Goal: Transaction & Acquisition: Purchase product/service

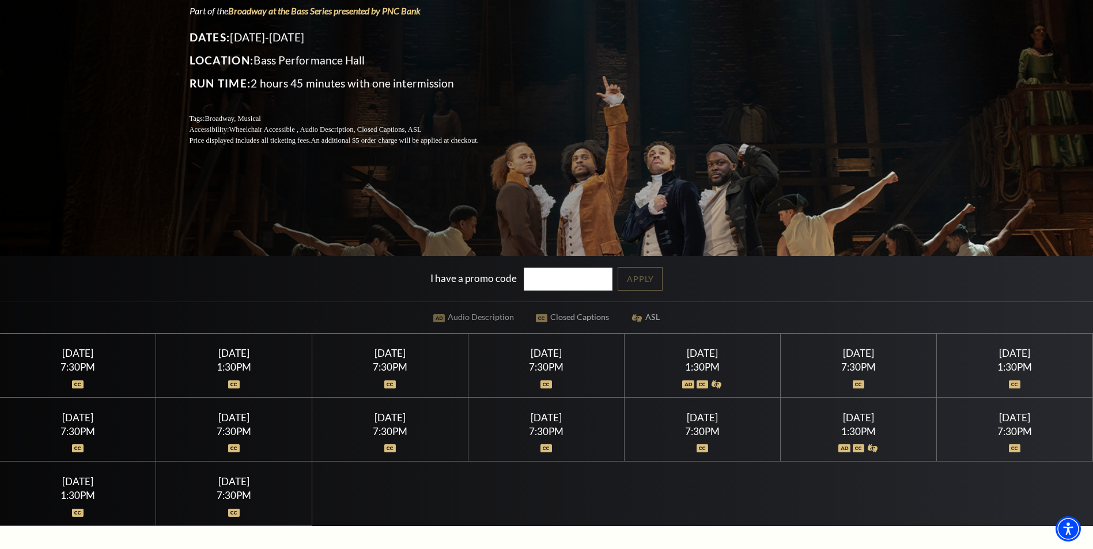
scroll to position [230, 0]
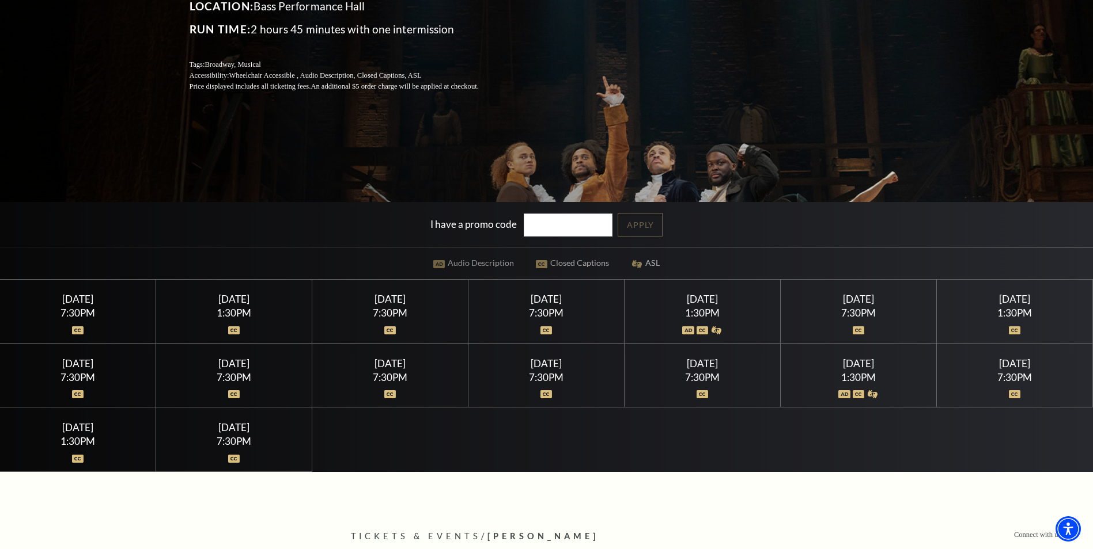
click at [556, 387] on div at bounding box center [546, 388] width 128 height 12
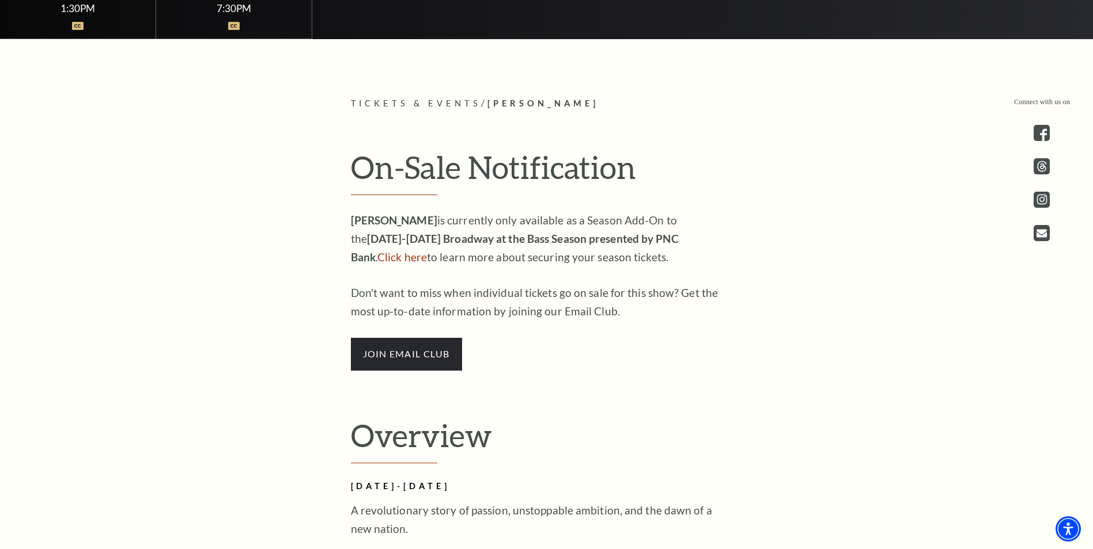
scroll to position [691, 0]
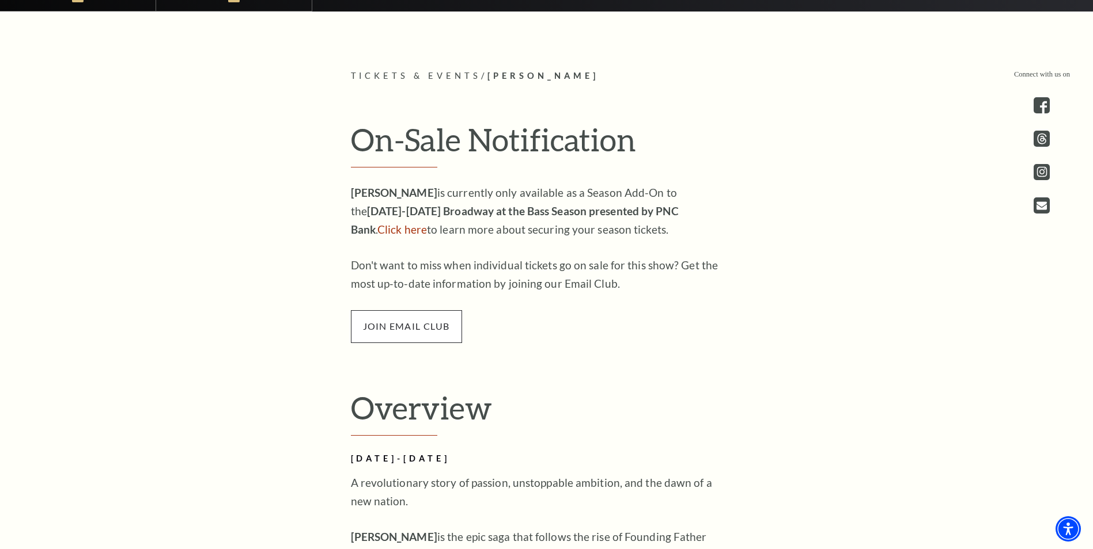
click at [389, 339] on span "join email club" at bounding box center [406, 326] width 111 height 32
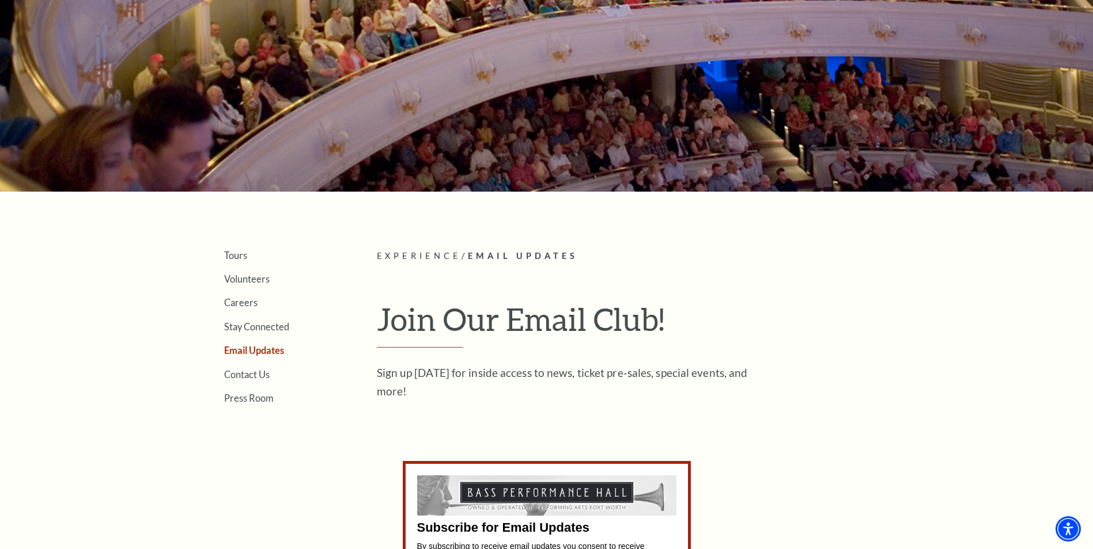
scroll to position [115, 0]
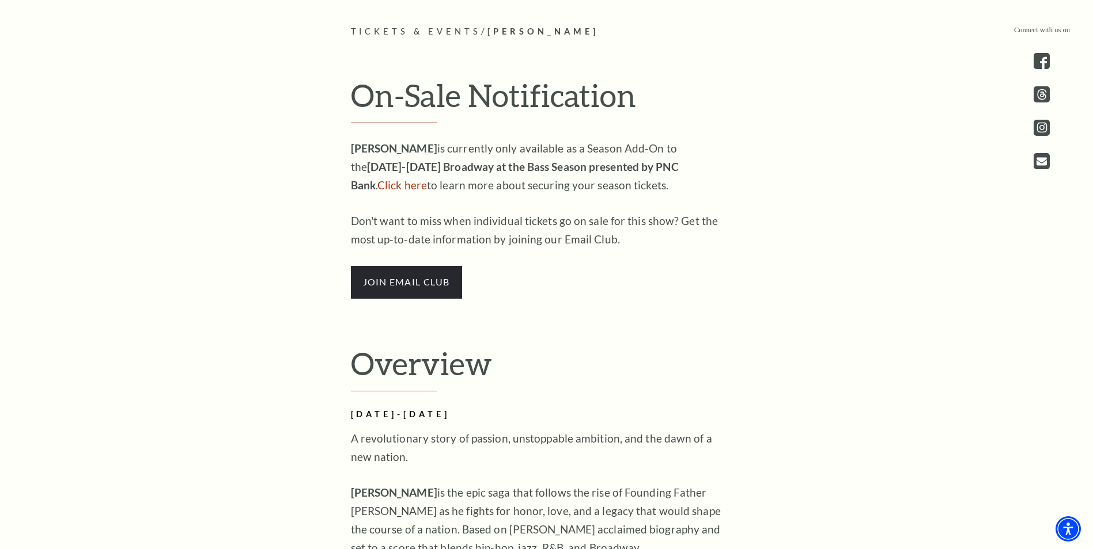
scroll to position [518, 0]
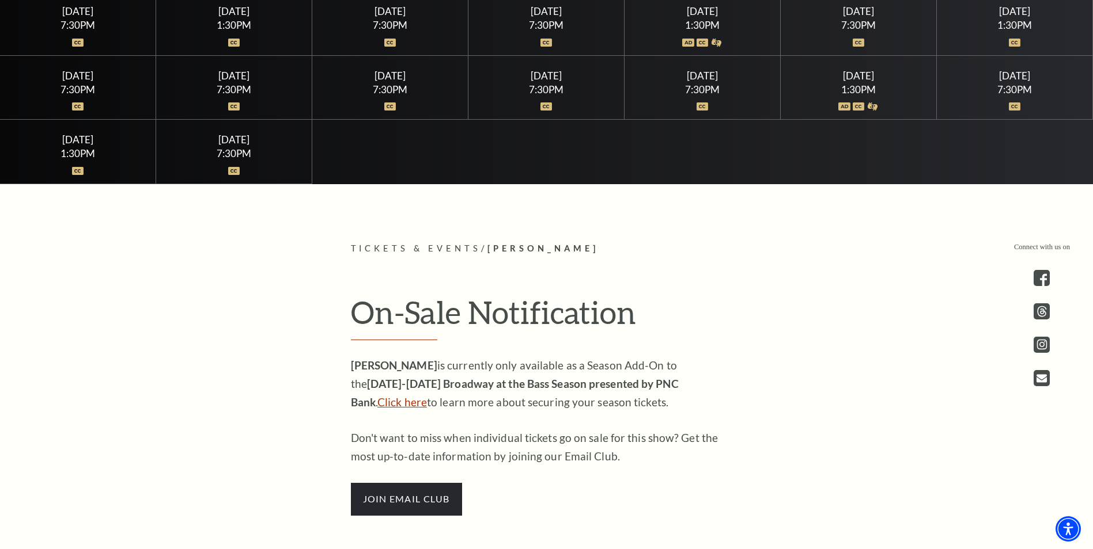
click at [427, 396] on link "Click here" at bounding box center [402, 402] width 50 height 13
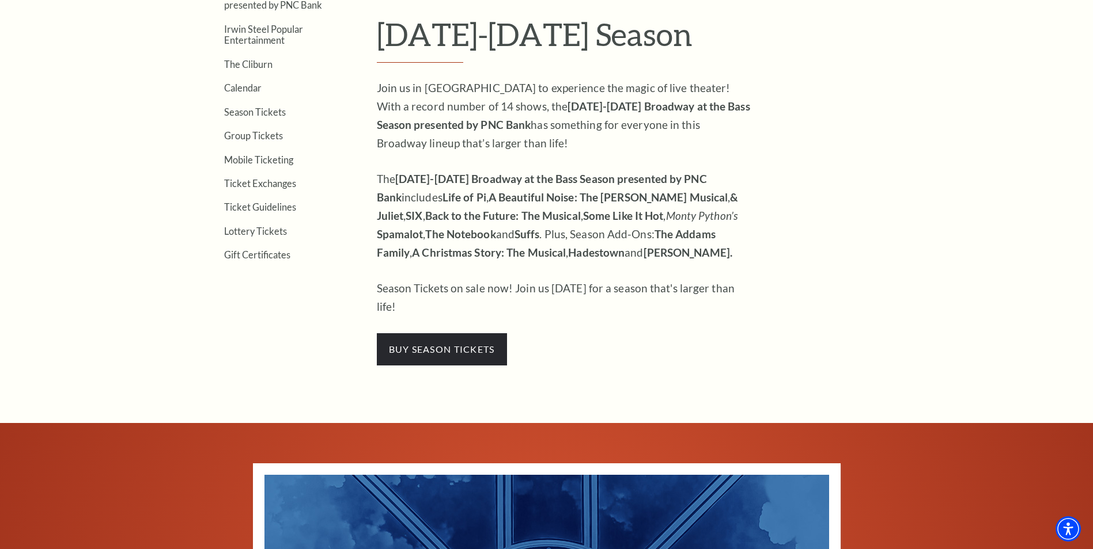
scroll to position [346, 0]
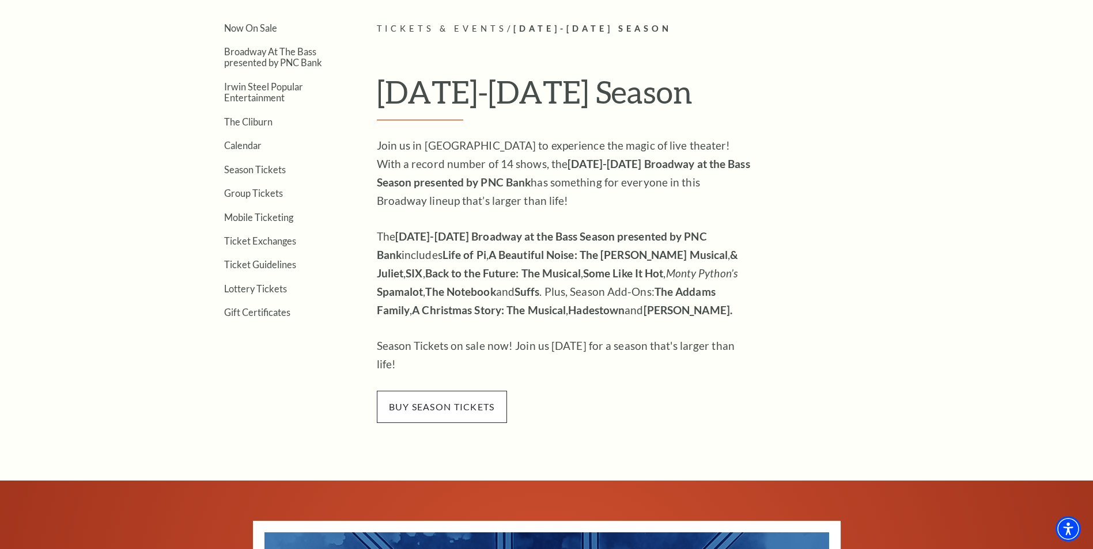
click at [402, 392] on span "buy season tickets" at bounding box center [442, 407] width 130 height 32
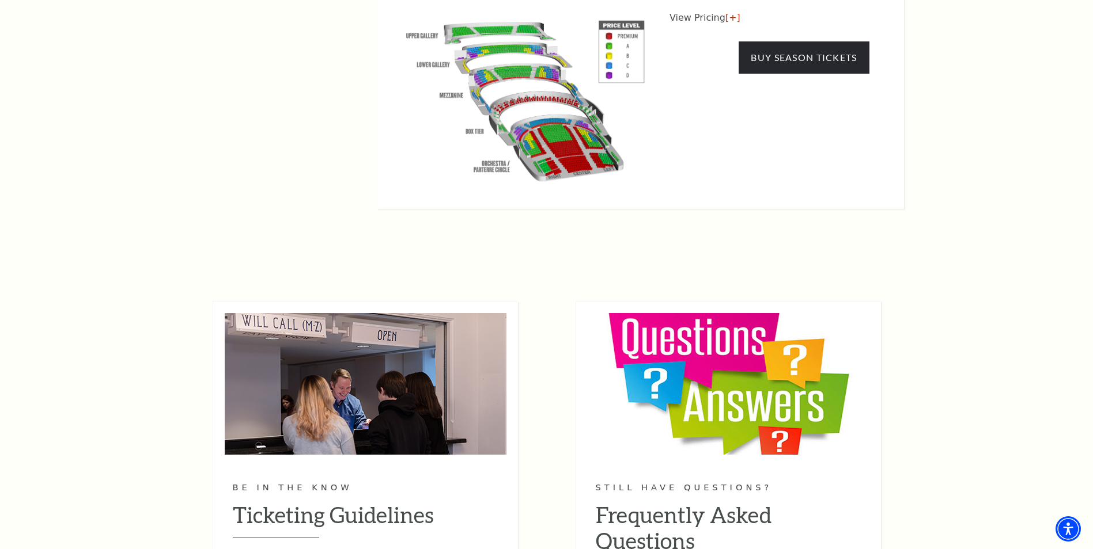
scroll to position [1497, 0]
